Goal: Information Seeking & Learning: Learn about a topic

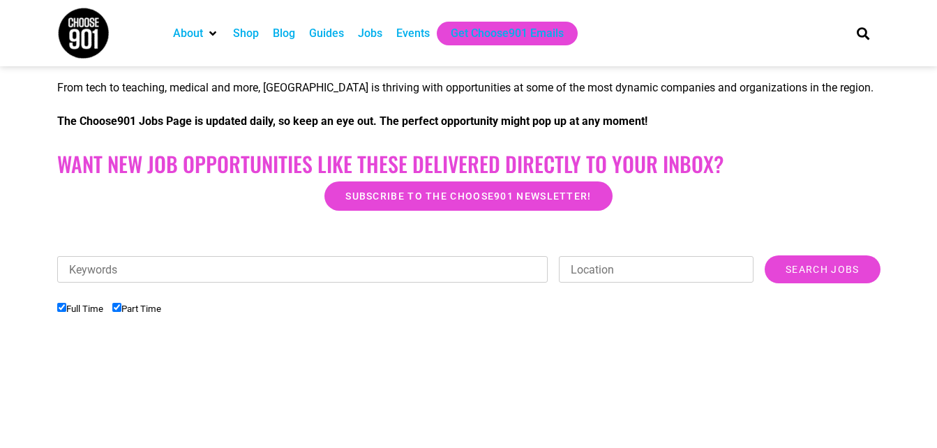
scroll to position [362, 0]
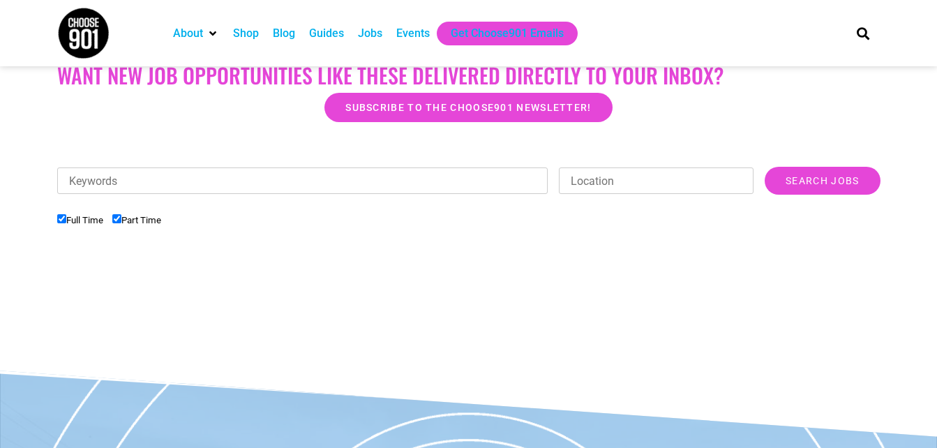
click at [63, 220] on input "Full Time" at bounding box center [61, 218] width 9 height 9
click at [812, 182] on input "Search Jobs" at bounding box center [822, 181] width 115 height 28
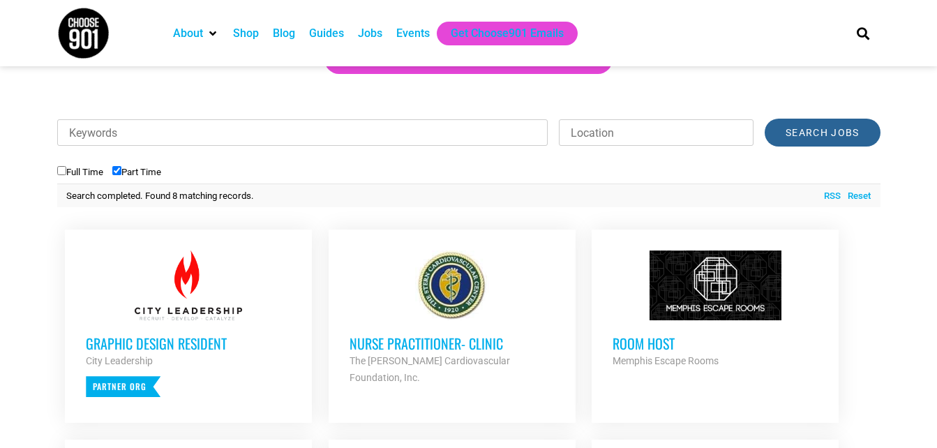
scroll to position [424, 0]
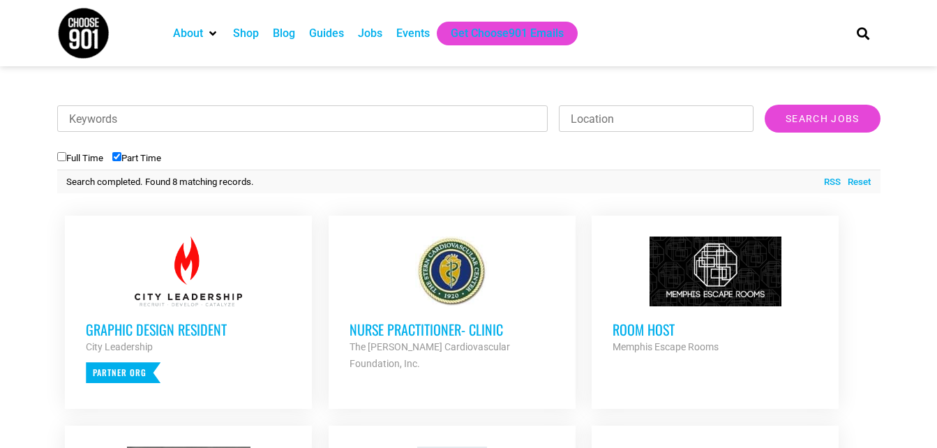
click at [63, 162] on label "Full Time" at bounding box center [80, 158] width 46 height 10
click at [63, 161] on input "Full Time" at bounding box center [61, 156] width 9 height 9
checkbox input "true"
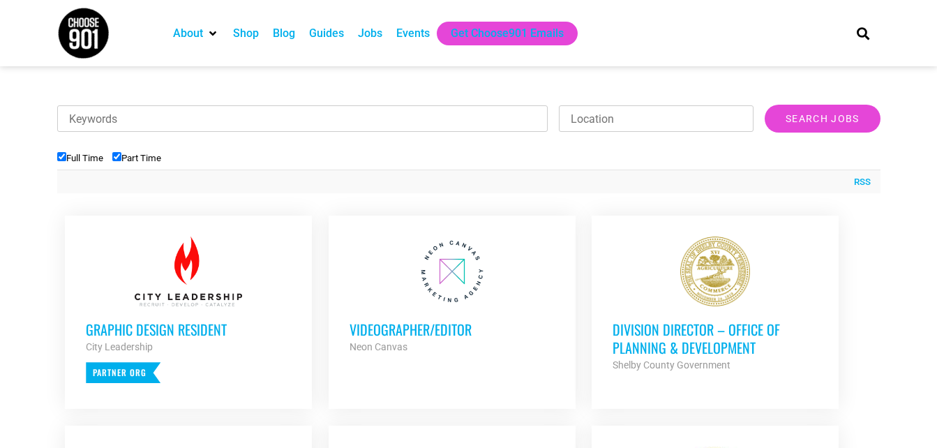
click at [467, 312] on div "Videographer/Editor Neon Canvas Partner Org" at bounding box center [452, 330] width 205 height 49
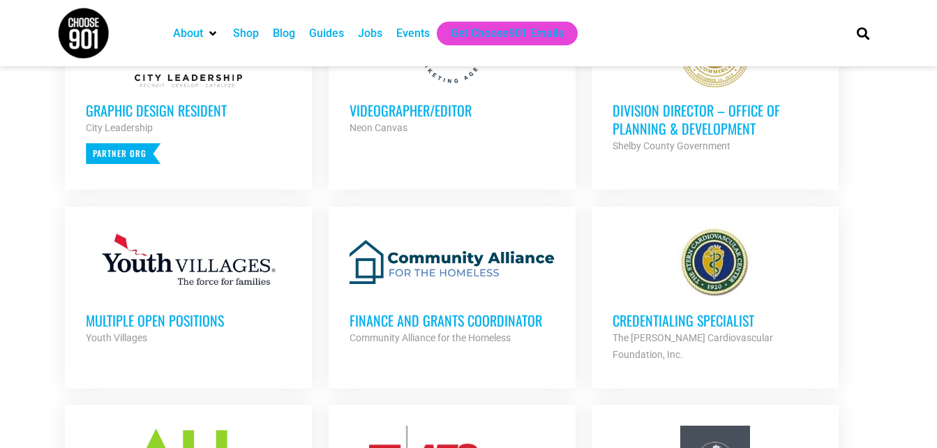
scroll to position [652, 0]
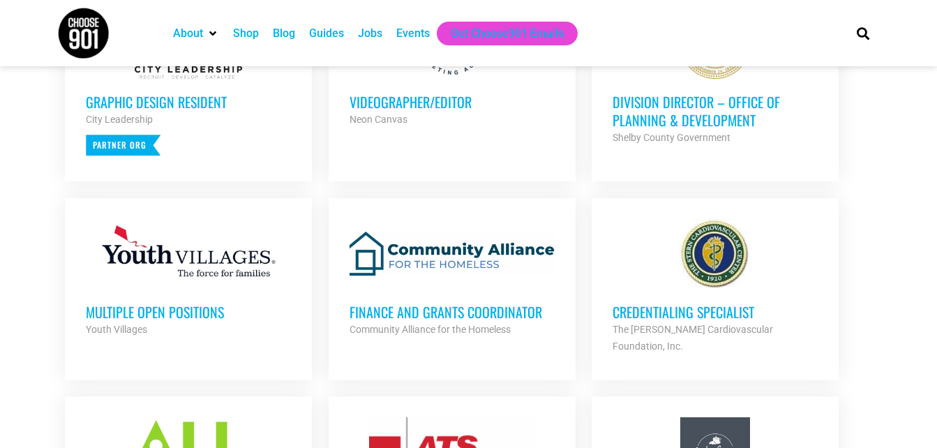
click at [226, 272] on div at bounding box center [188, 254] width 205 height 70
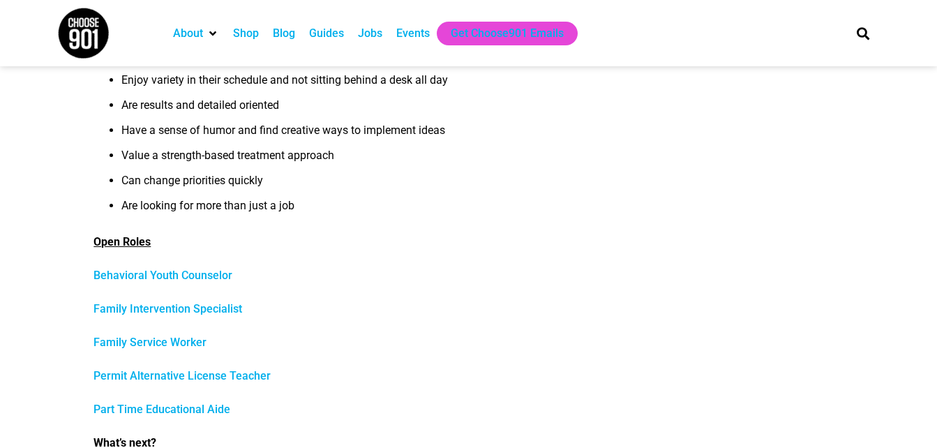
scroll to position [512, 0]
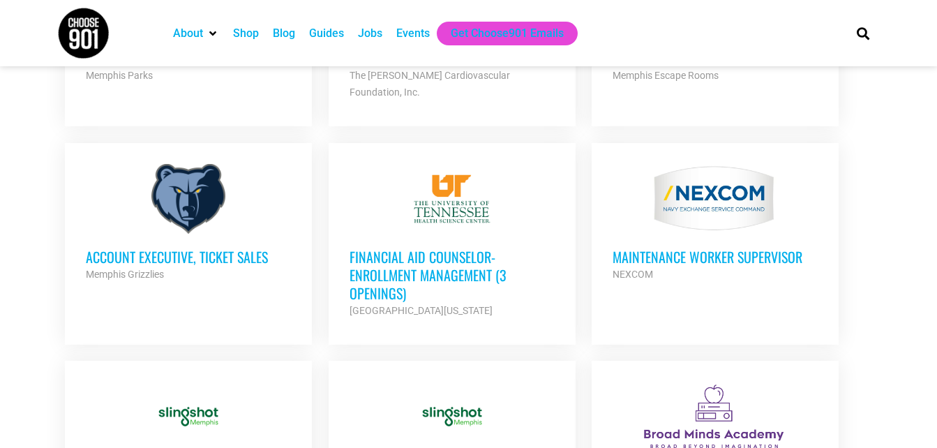
scroll to position [1309, 0]
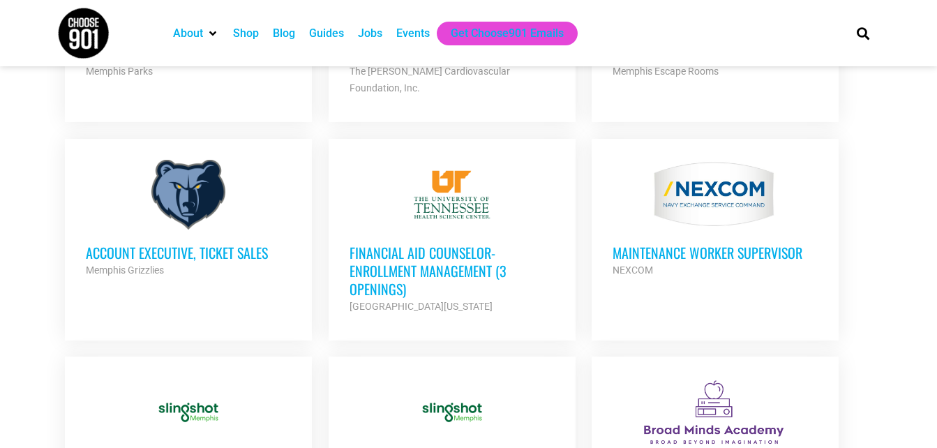
click at [242, 190] on div at bounding box center [188, 195] width 205 height 70
click at [238, 244] on h3 "Account Executive, Ticket Sales" at bounding box center [188, 253] width 205 height 18
click at [199, 170] on div at bounding box center [188, 195] width 205 height 70
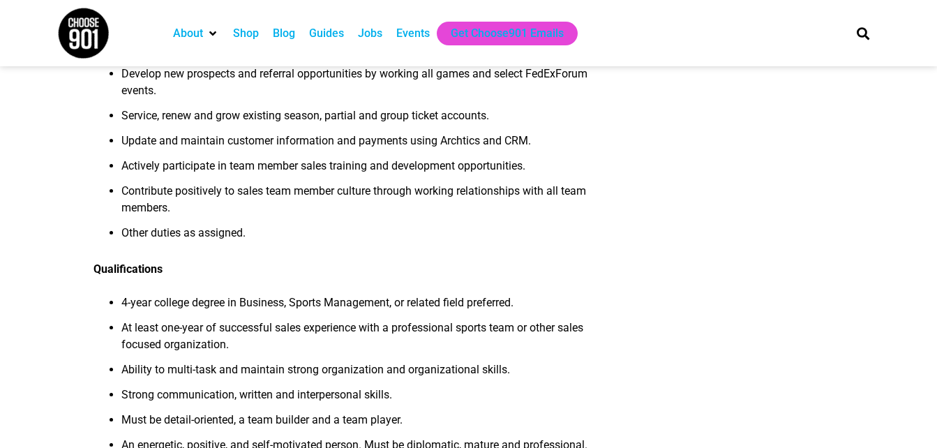
scroll to position [484, 0]
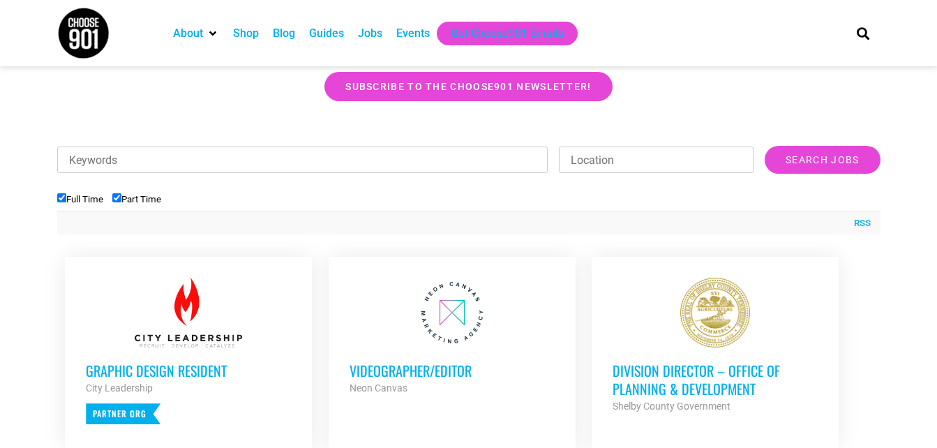
scroll to position [392, 0]
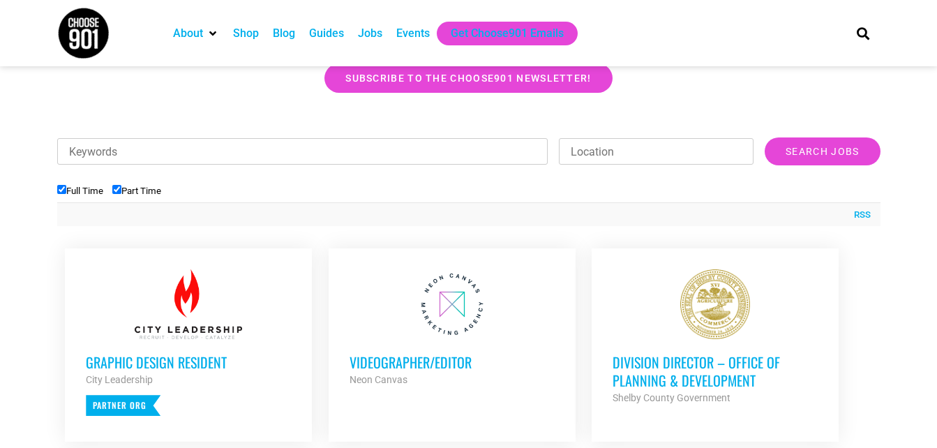
click at [65, 191] on input "Full Time" at bounding box center [61, 189] width 9 height 9
checkbox input "false"
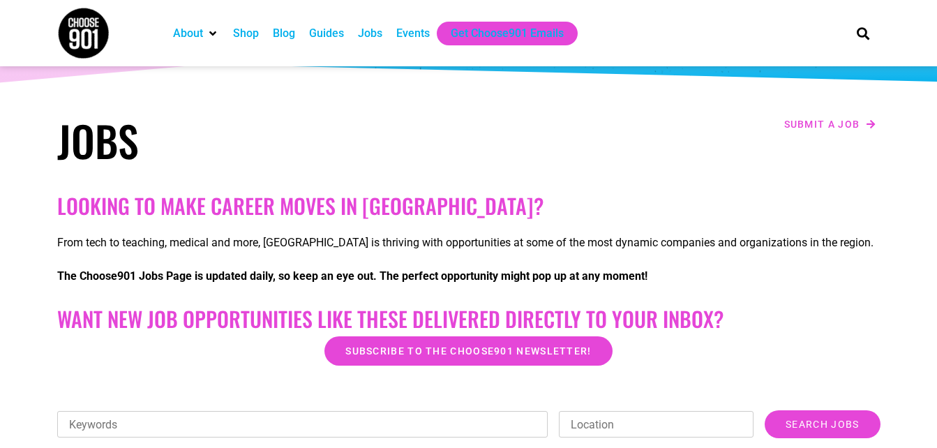
scroll to position [127, 0]
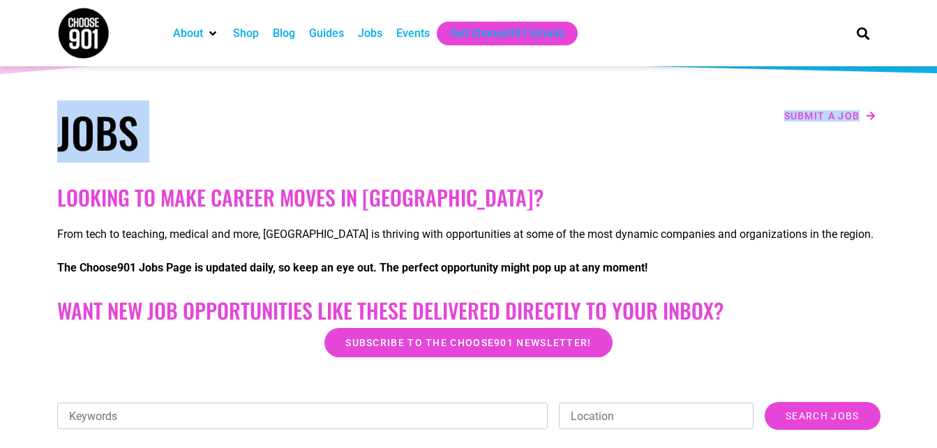
drag, startPoint x: 877, startPoint y: 70, endPoint x: 889, endPoint y: 114, distance: 45.4
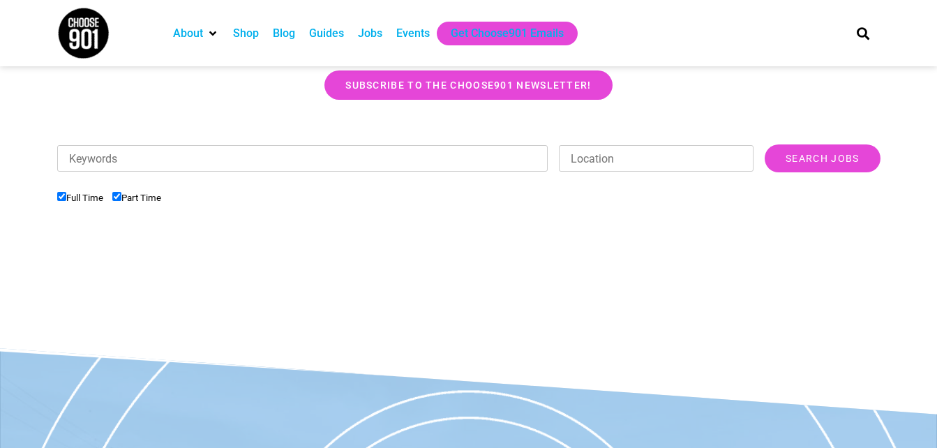
scroll to position [381, 0]
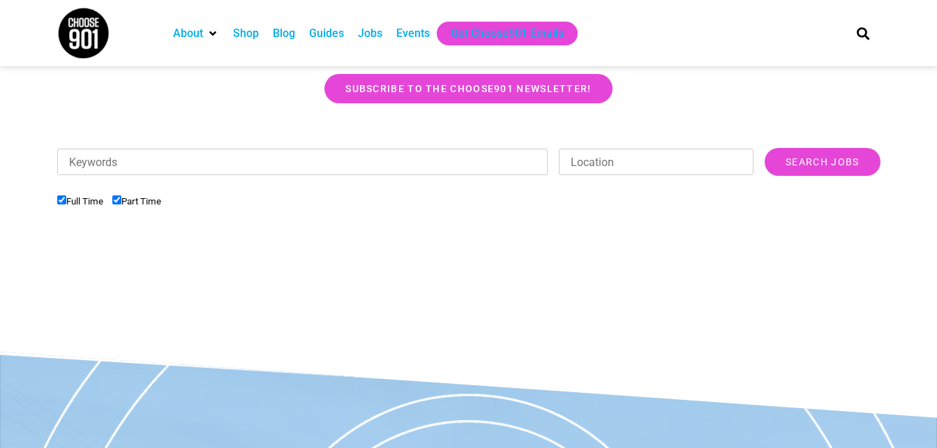
click at [68, 203] on label "Full Time" at bounding box center [80, 201] width 46 height 10
click at [66, 203] on input "Full Time" at bounding box center [61, 199] width 9 height 9
checkbox input "false"
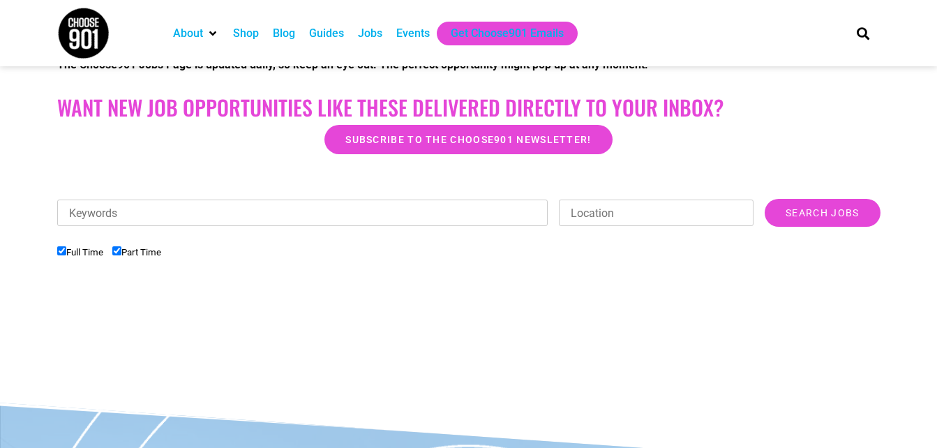
scroll to position [332, 0]
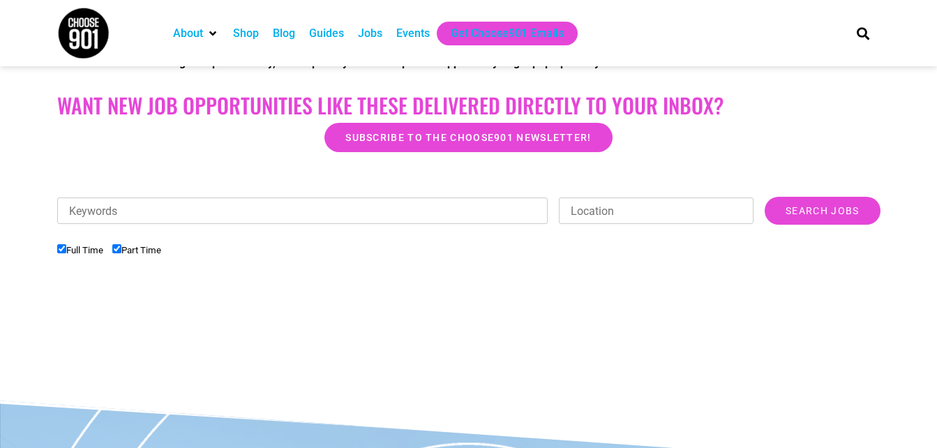
click at [57, 247] on input "Full Time" at bounding box center [61, 248] width 9 height 9
checkbox input "false"
click at [829, 220] on input "Search Jobs" at bounding box center [822, 211] width 115 height 28
click at [818, 207] on input "Search Jobs" at bounding box center [822, 211] width 115 height 28
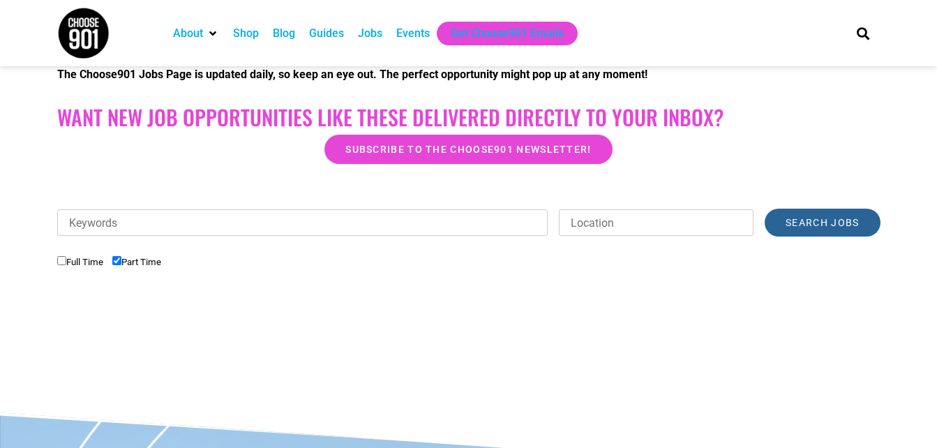
scroll to position [317, 0]
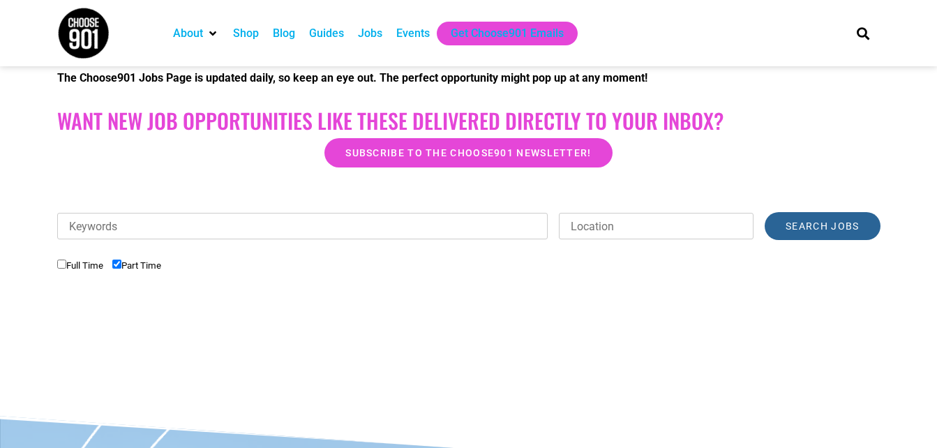
click at [805, 225] on input "Search Jobs" at bounding box center [822, 226] width 115 height 28
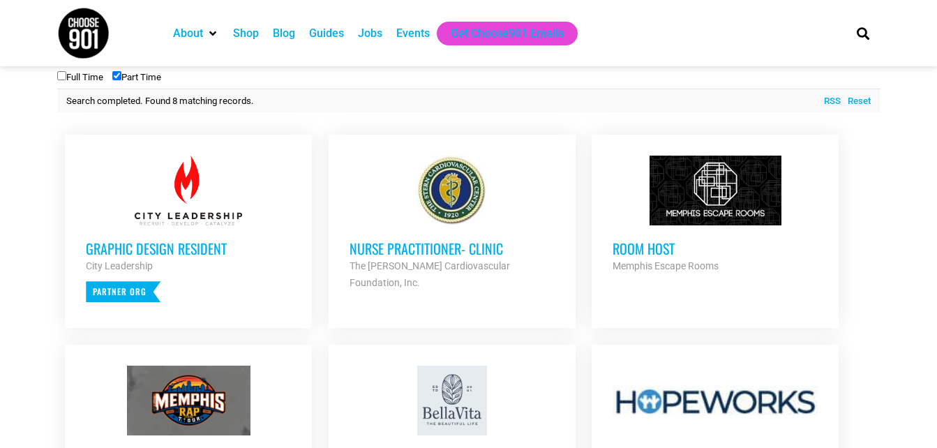
scroll to position [508, 0]
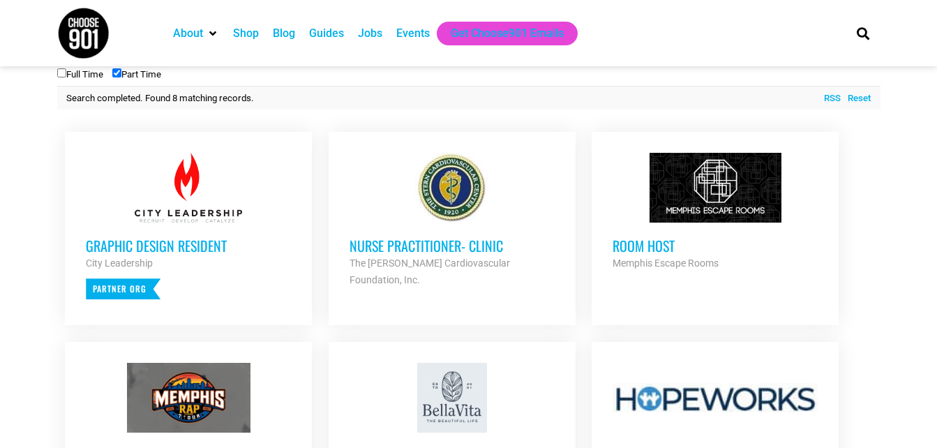
click at [129, 250] on h3 "Graphic Design Resident" at bounding box center [188, 246] width 205 height 18
click at [151, 218] on div at bounding box center [188, 188] width 205 height 70
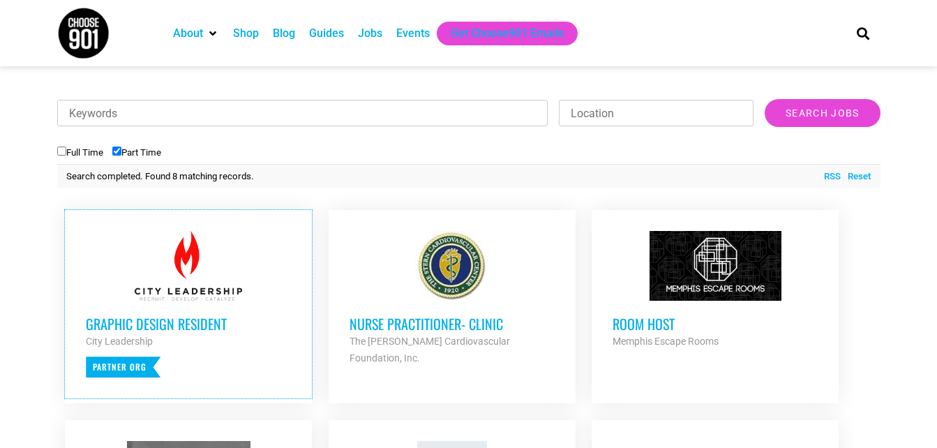
scroll to position [404, 0]
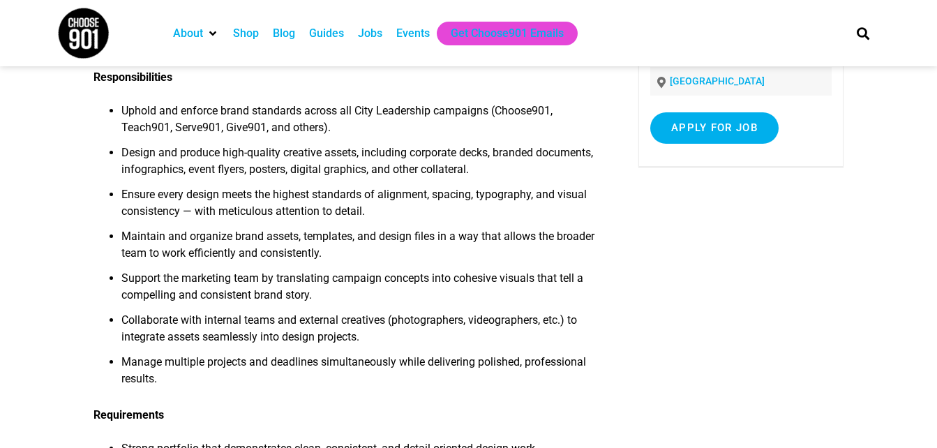
scroll to position [161, 0]
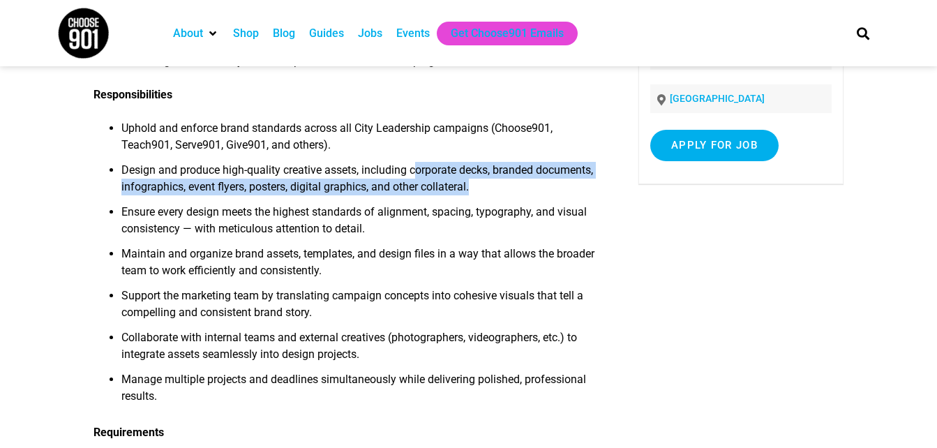
drag, startPoint x: 417, startPoint y: 176, endPoint x: 483, endPoint y: 195, distance: 68.9
click at [483, 195] on li "Design and produce high-quality creative assets, including corporate decks, bra…" at bounding box center [361, 183] width 480 height 42
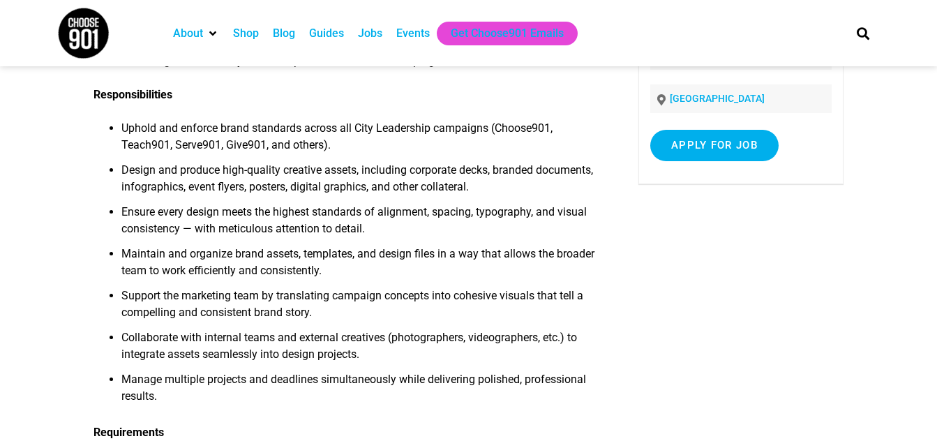
drag, startPoint x: 483, startPoint y: 195, endPoint x: 678, endPoint y: 228, distance: 197.5
